Goal: Task Accomplishment & Management: Use online tool/utility

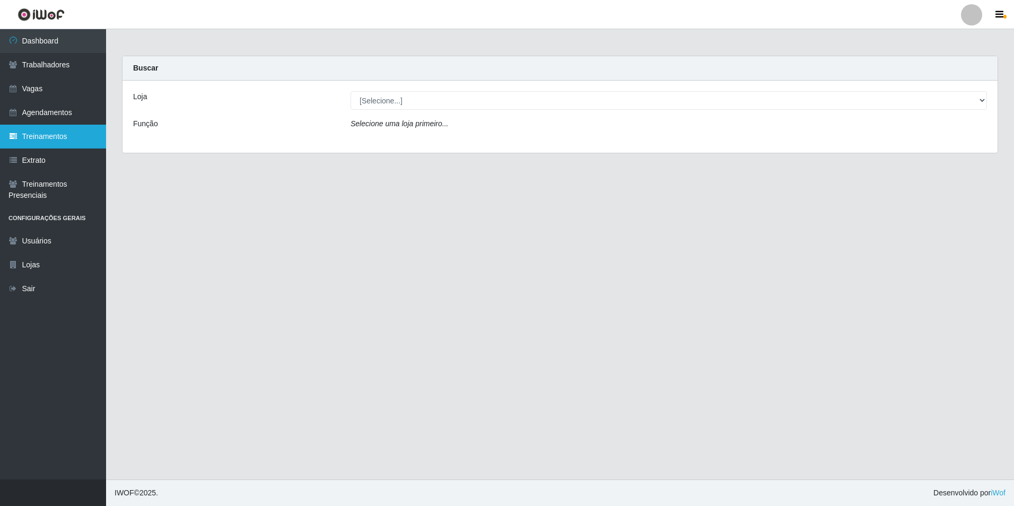
click at [63, 138] on link "Treinamentos" at bounding box center [53, 137] width 106 height 24
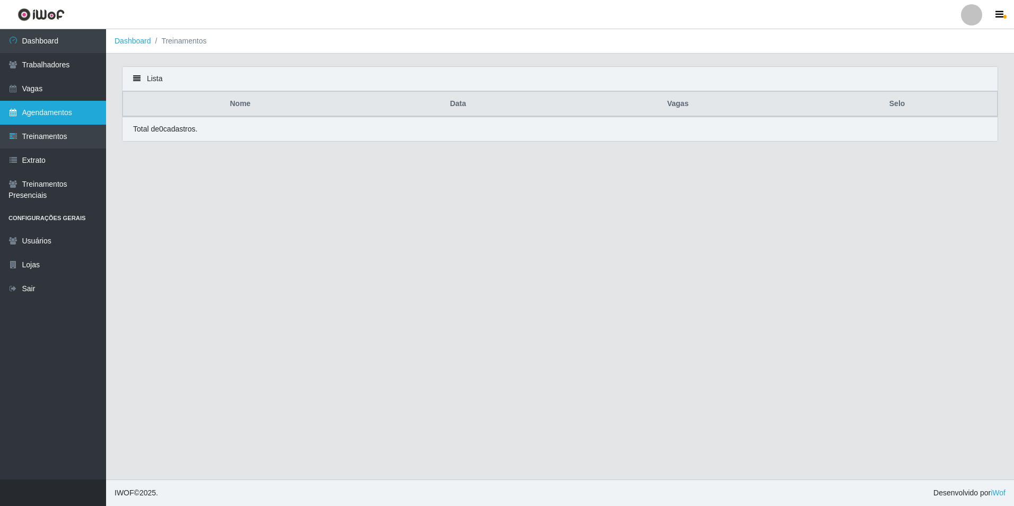
click at [54, 114] on link "Agendamentos" at bounding box center [53, 113] width 106 height 24
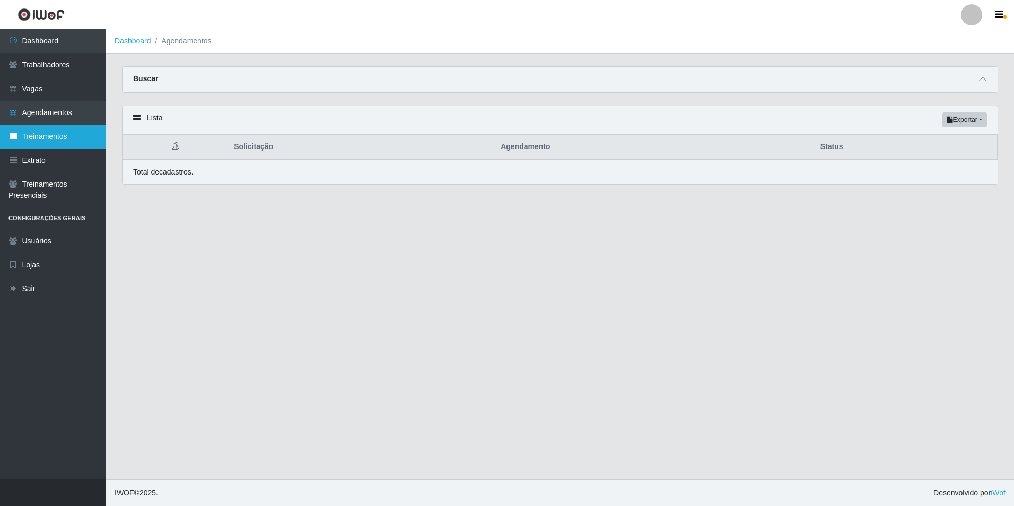
click at [54, 140] on link "Treinamentos" at bounding box center [53, 137] width 106 height 24
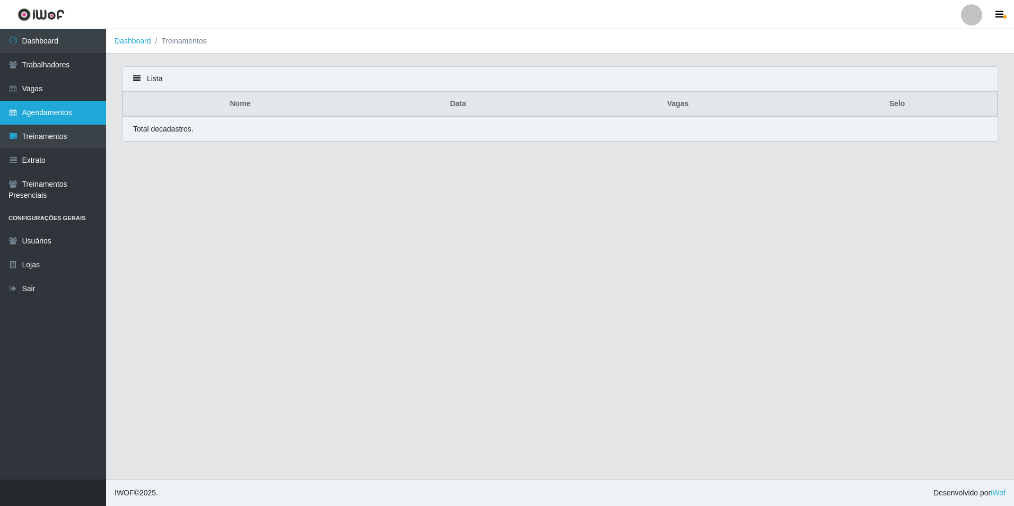
click at [62, 111] on link "Agendamentos" at bounding box center [53, 113] width 106 height 24
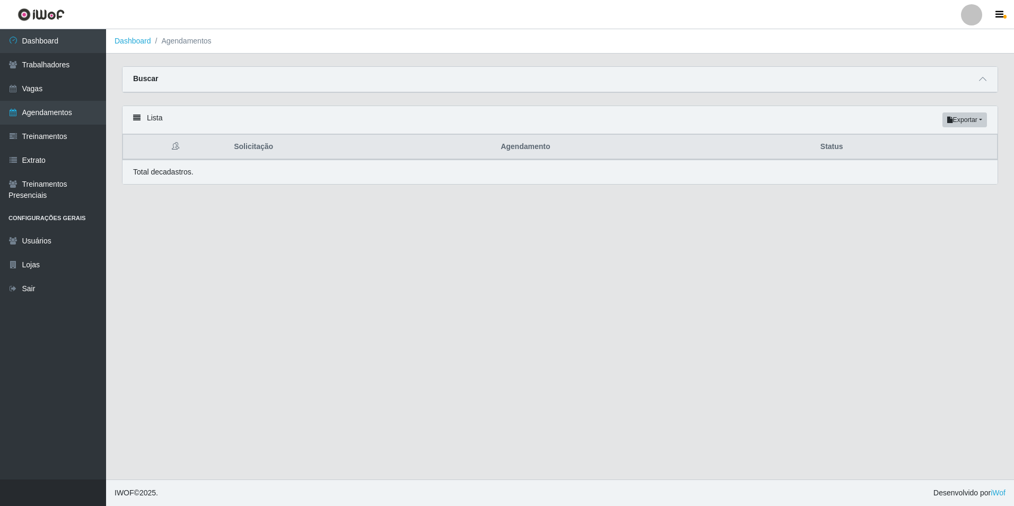
click at [976, 84] on div "Buscar" at bounding box center [560, 79] width 875 height 25
click at [981, 82] on icon at bounding box center [982, 78] width 7 height 7
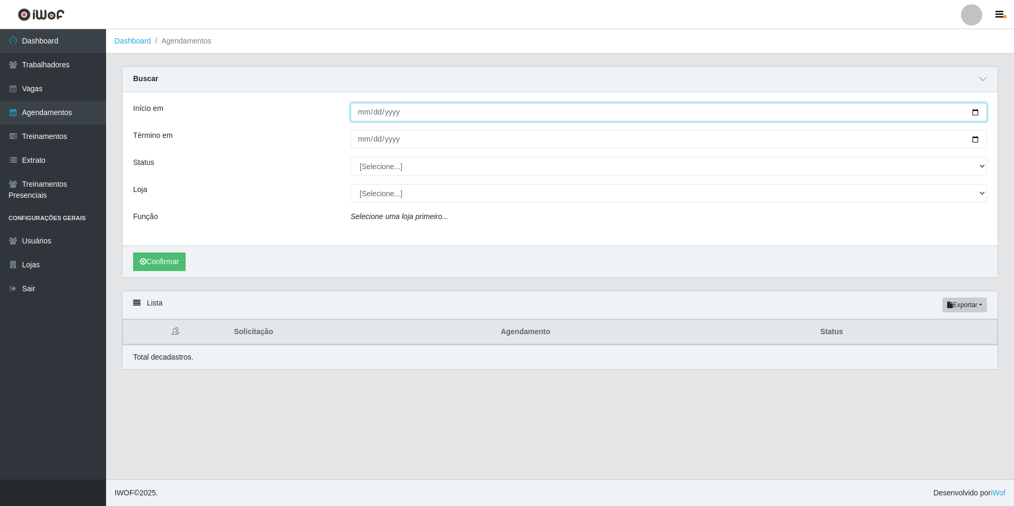
click at [354, 115] on input "Início em" at bounding box center [669, 112] width 637 height 19
click at [361, 111] on input "Início em" at bounding box center [669, 112] width 637 height 19
type input "[DATE]"
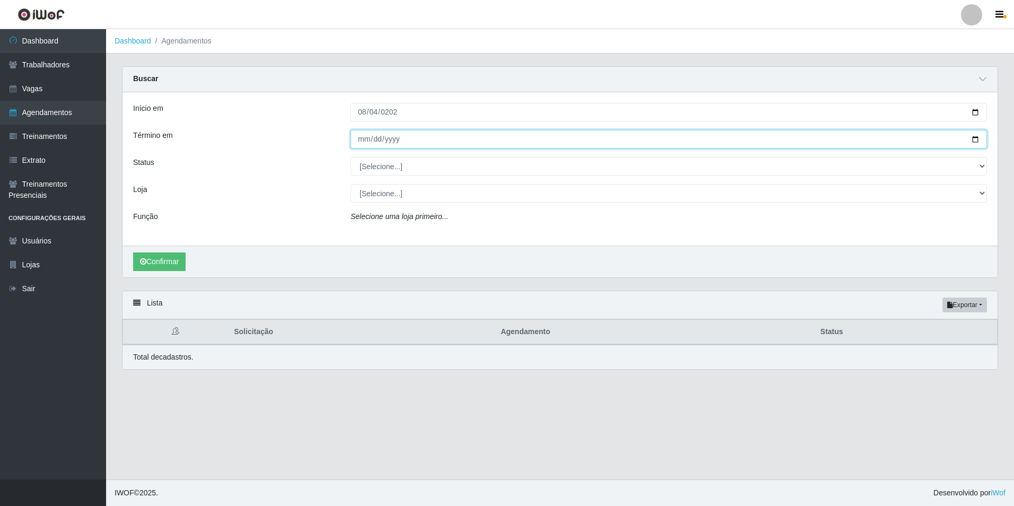
click at [360, 145] on input "Término em" at bounding box center [669, 139] width 637 height 19
type input "[PHONE_NUMBER]"
type input "[DATE]"
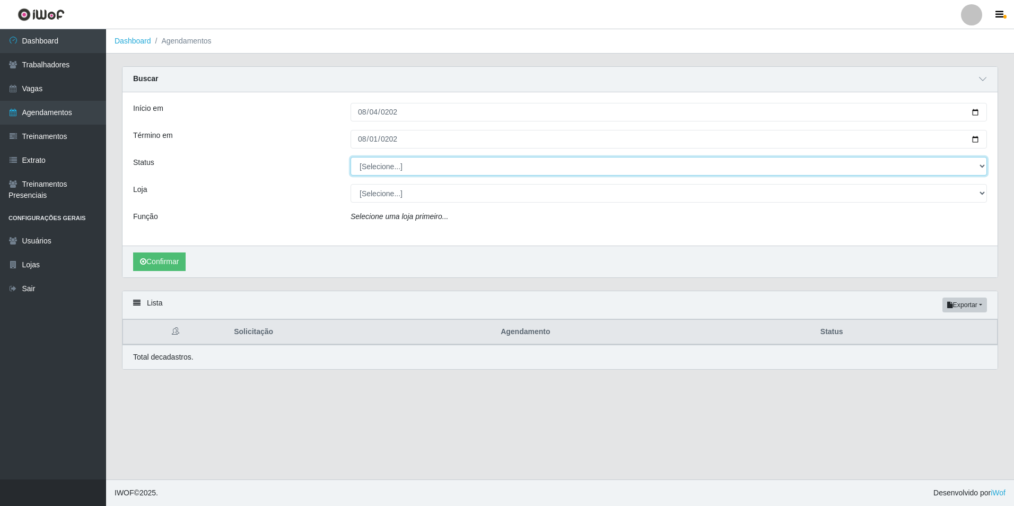
click at [410, 168] on select "[Selecione...] AGENDADO AGUARDANDO LIBERAR EM ANDAMENTO EM REVISÃO FINALIZADO C…" at bounding box center [669, 166] width 637 height 19
select select "FINALIZADO"
click at [351, 158] on select "[Selecione...] AGENDADO AGUARDANDO LIBERAR EM ANDAMENTO EM REVISÃO FINALIZADO C…" at bounding box center [669, 166] width 637 height 19
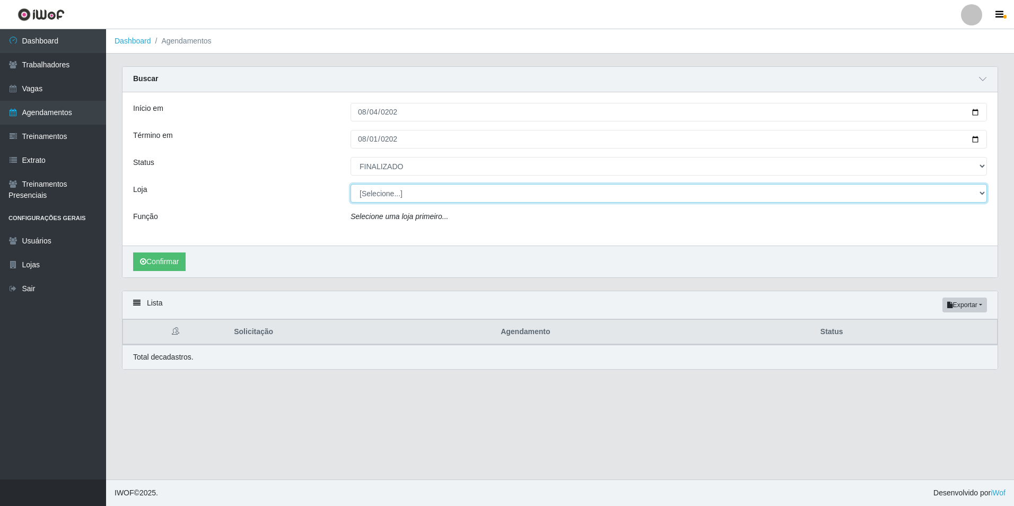
click at [418, 191] on select "[Selecione...] Rede Compras Supermercados - LOJA 1 Rede Compras Supermercados -…" at bounding box center [669, 193] width 637 height 19
select select "397"
click at [351, 185] on select "[Selecione...] Rede Compras Supermercados - LOJA 1 Rede Compras Supermercados -…" at bounding box center [669, 193] width 637 height 19
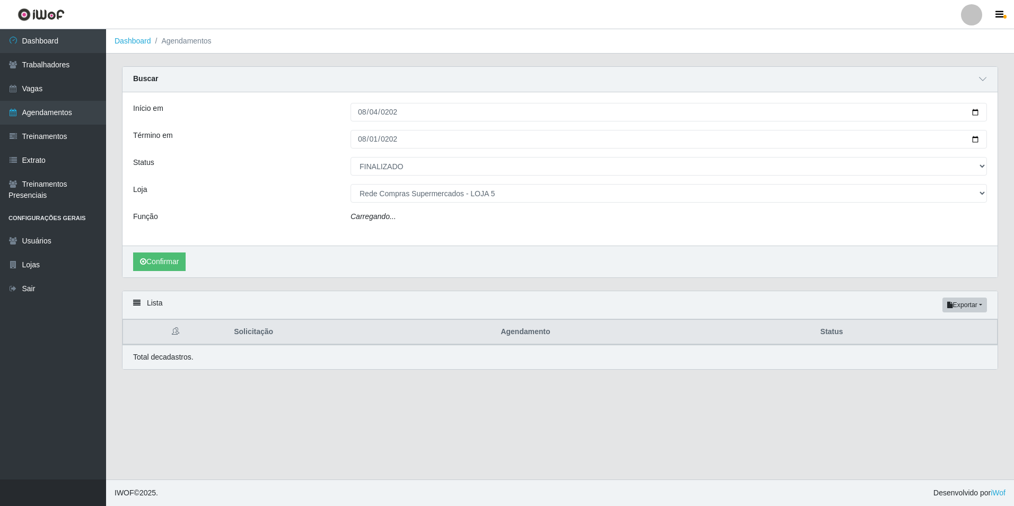
click at [142, 251] on div "Confirmar" at bounding box center [560, 262] width 875 height 32
click at [408, 219] on select "[Selecione...] ASG ASG + ASG ++ Auxiliar de Estacionamento Auxiliar de Estacion…" at bounding box center [669, 220] width 637 height 19
click at [177, 265] on button "Confirmar" at bounding box center [159, 265] width 53 height 19
click at [174, 269] on button "Confirmar" at bounding box center [159, 265] width 53 height 19
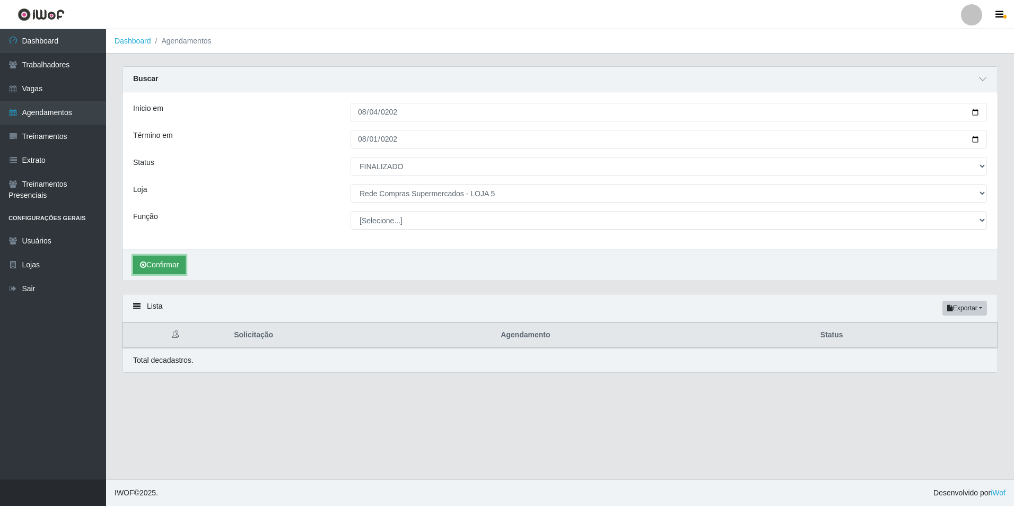
click at [145, 264] on icon "submit" at bounding box center [143, 264] width 6 height 7
click at [162, 270] on button "Confirmar" at bounding box center [159, 265] width 53 height 19
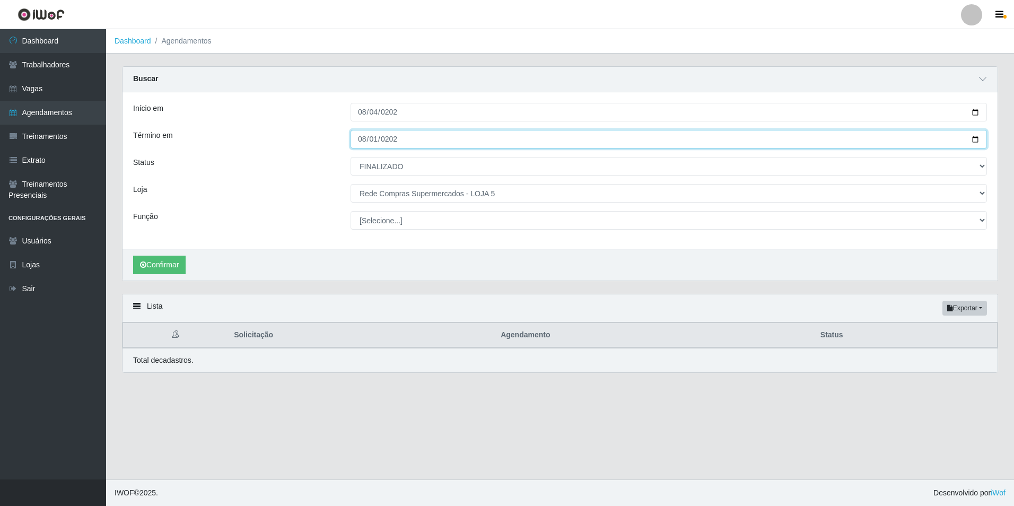
click at [362, 142] on input "[DATE]" at bounding box center [669, 139] width 637 height 19
click at [361, 138] on input "[DATE]" at bounding box center [669, 139] width 637 height 19
type input "[DATE]"
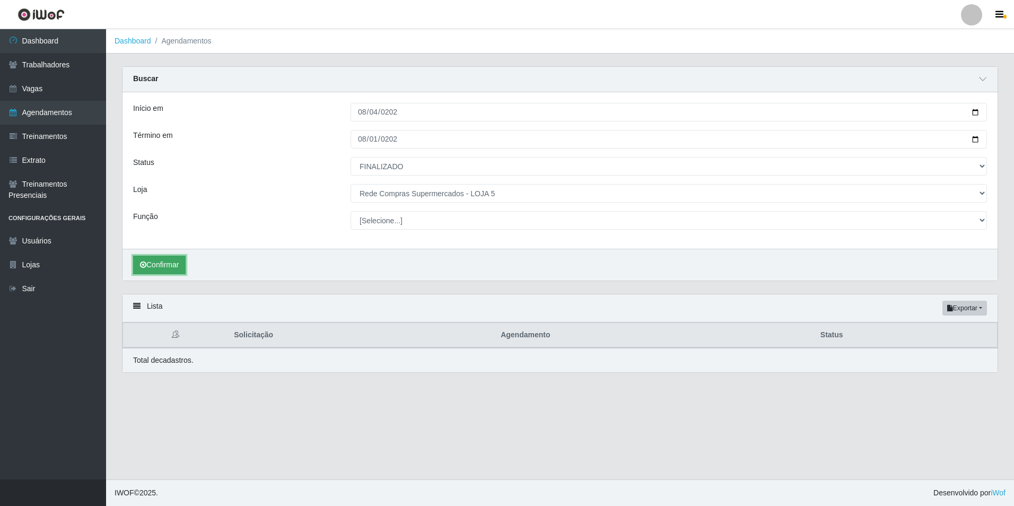
click at [168, 258] on button "Confirmar" at bounding box center [159, 265] width 53 height 19
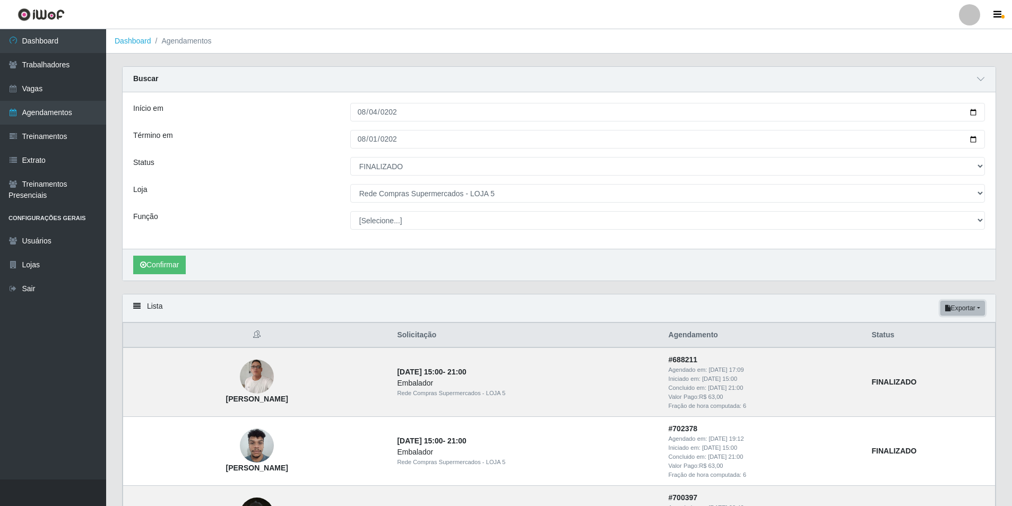
click at [968, 305] on button "Exportar" at bounding box center [962, 308] width 45 height 15
click at [925, 349] on button "Excel" at bounding box center [943, 351] width 84 height 22
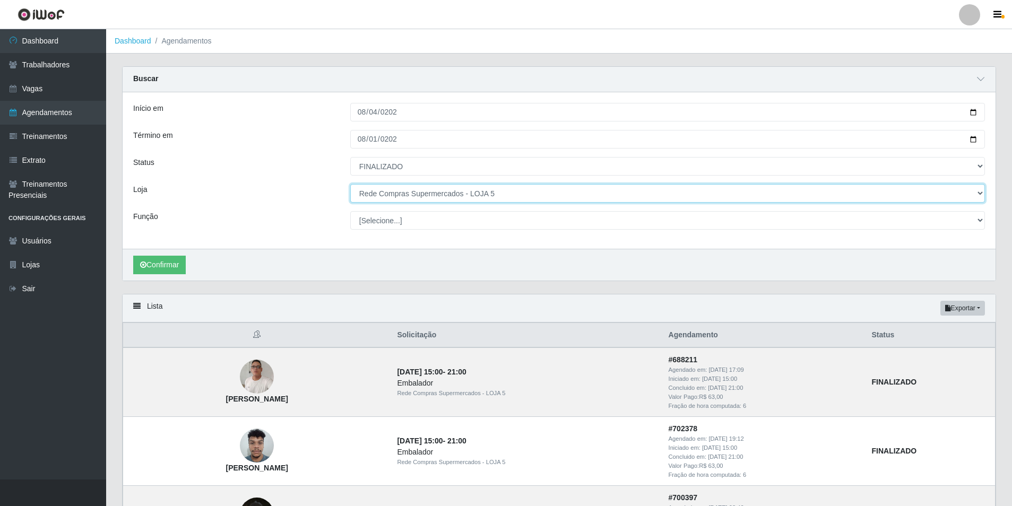
click at [525, 202] on select "[Selecione...] Rede Compras Supermercados - LOJA 1 Rede Compras Supermercados -…" at bounding box center [667, 193] width 635 height 19
select select "398"
click at [350, 185] on select "[Selecione...] Rede Compras Supermercados - LOJA 1 Rede Compras Supermercados -…" at bounding box center [667, 193] width 635 height 19
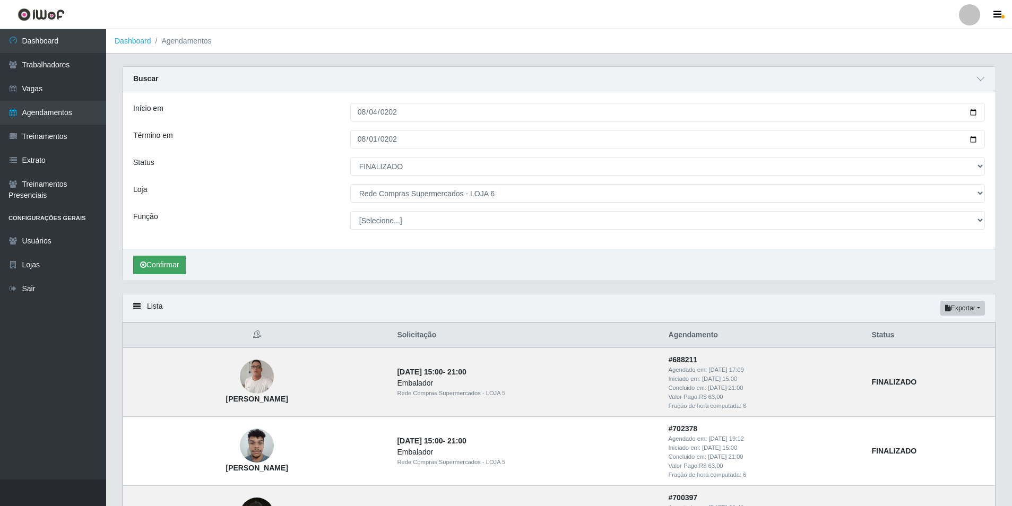
drag, startPoint x: 188, startPoint y: 259, endPoint x: 183, endPoint y: 262, distance: 6.4
click at [187, 260] on div "Confirmar" at bounding box center [559, 265] width 873 height 32
click at [172, 266] on button "Confirmar" at bounding box center [159, 265] width 53 height 19
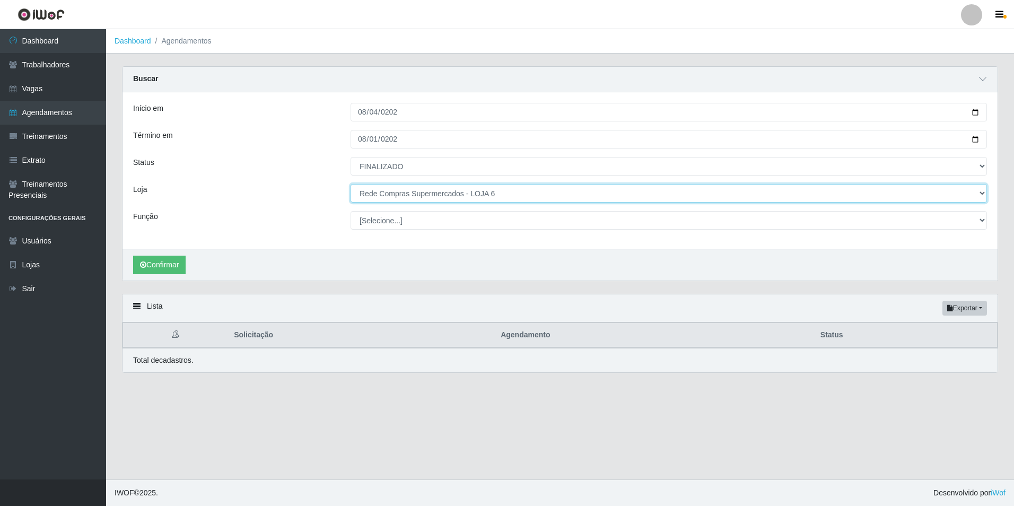
click at [473, 198] on select "[Selecione...] Rede Compras Supermercados - LOJA 1 Rede Compras Supermercados -…" at bounding box center [669, 193] width 637 height 19
click at [473, 197] on select "[Selecione...] Rede Compras Supermercados - LOJA 1 Rede Compras Supermercados -…" at bounding box center [669, 193] width 637 height 19
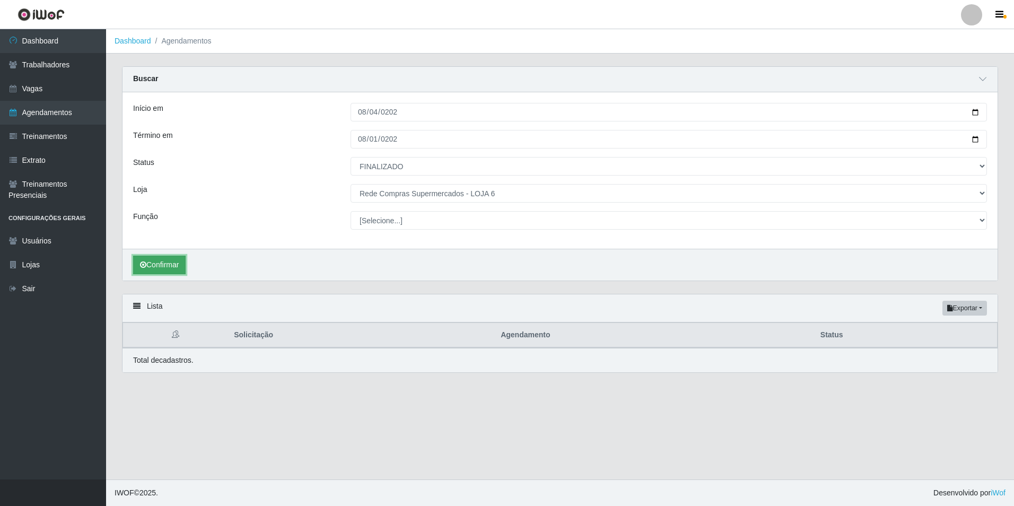
click at [168, 265] on button "Confirmar" at bounding box center [159, 265] width 53 height 19
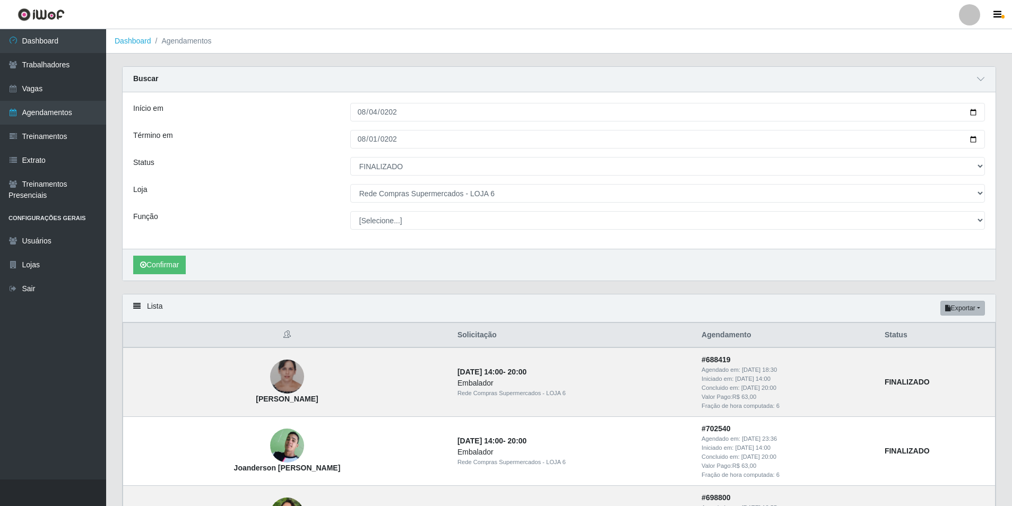
drag, startPoint x: 981, startPoint y: 300, endPoint x: 977, endPoint y: 308, distance: 9.0
click at [981, 301] on div "Lista Exportar PDF Excel" at bounding box center [559, 308] width 873 height 28
click at [977, 308] on button "Exportar" at bounding box center [962, 308] width 45 height 15
click at [932, 349] on button "Excel" at bounding box center [943, 351] width 84 height 22
click at [453, 221] on select "[Selecione...] ASG ASG + ASG ++ Embalador Embalador + Embalador ++ Operador de …" at bounding box center [667, 220] width 635 height 19
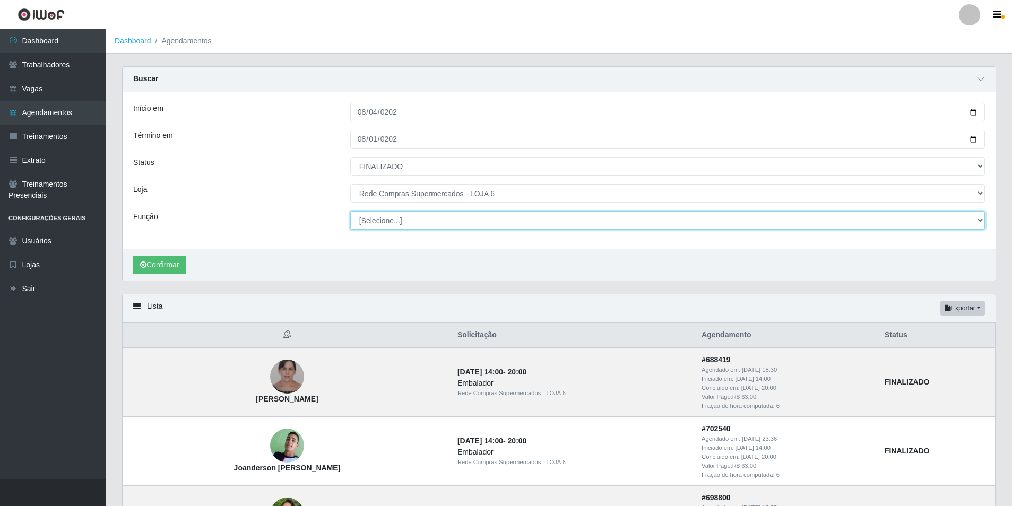
click at [453, 221] on select "[Selecione...] ASG ASG + ASG ++ Embalador Embalador + Embalador ++ Operador de …" at bounding box center [667, 220] width 635 height 19
